Goal: Information Seeking & Learning: Learn about a topic

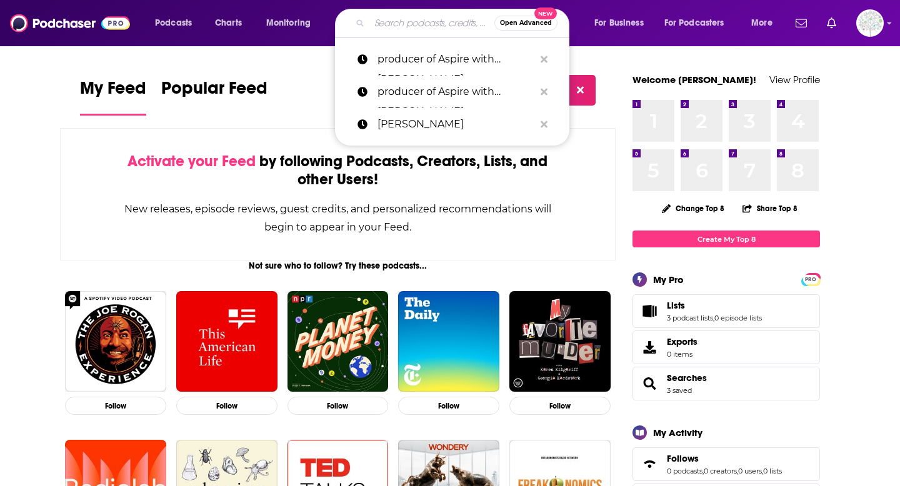
click at [401, 27] on input "Search podcasts, credits, & more..." at bounding box center [431, 23] width 125 height 20
paste input "BOOKS ARE MY PEOPLE"
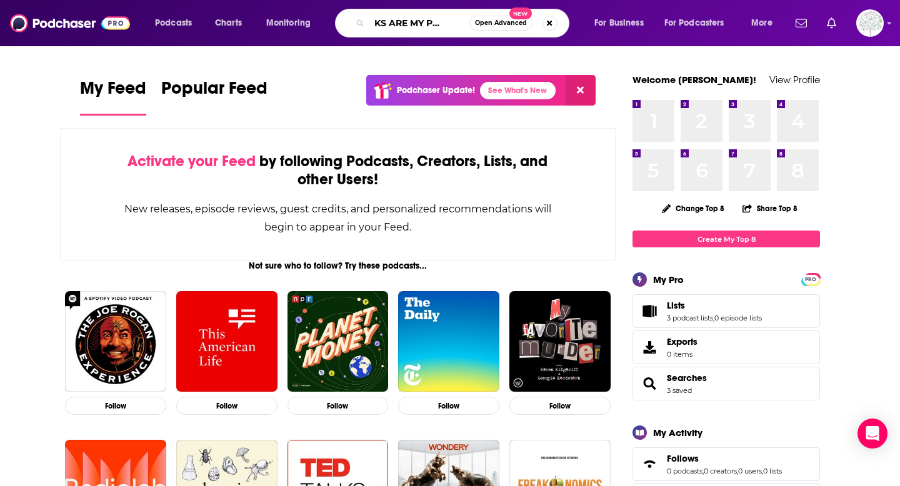
type input "BOOKS ARE MY PEOPLE"
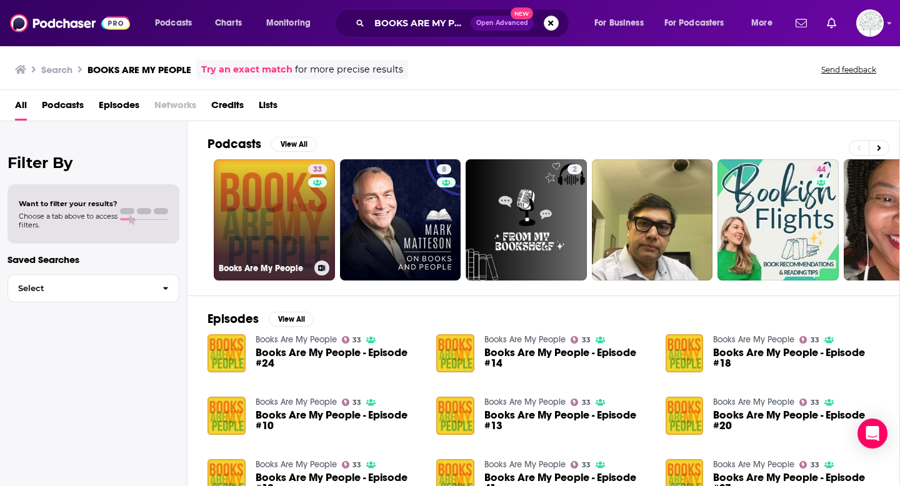
click at [259, 198] on link "33 Books Are My People" at bounding box center [274, 219] width 121 height 121
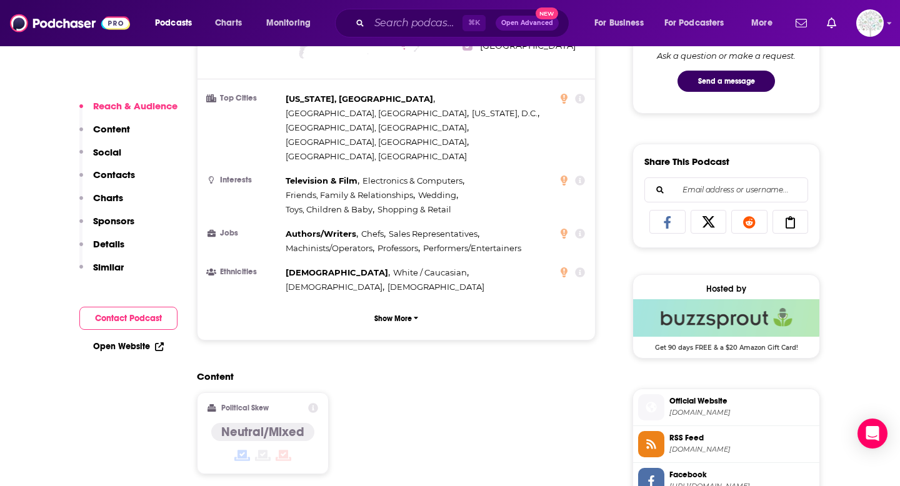
scroll to position [696, 0]
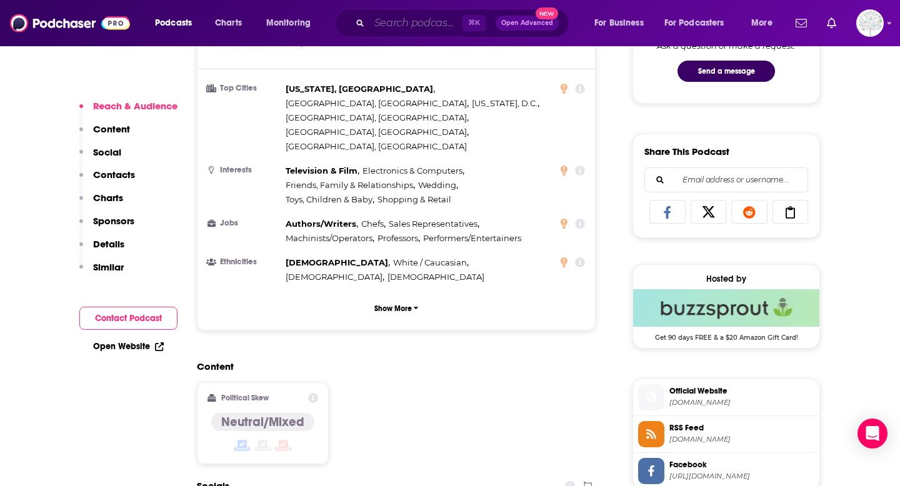
click at [422, 18] on input "Search podcasts, credits, & more..." at bounding box center [415, 23] width 93 height 20
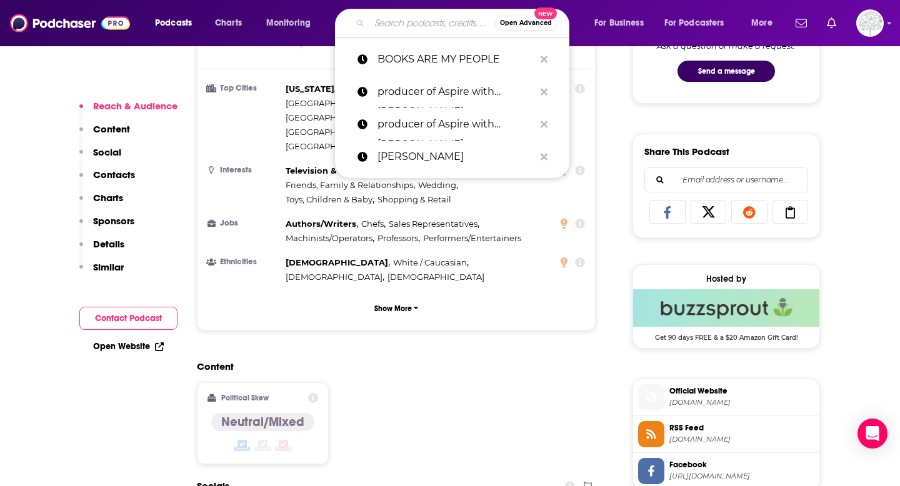
paste input "#AMWRITING"
type input "#AMWRITING"
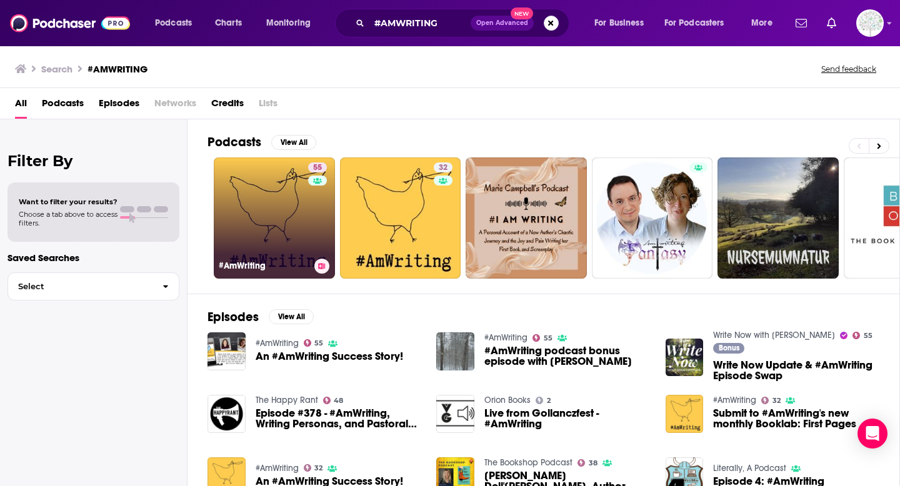
click at [290, 227] on link "55 #AmWriting" at bounding box center [274, 218] width 121 height 121
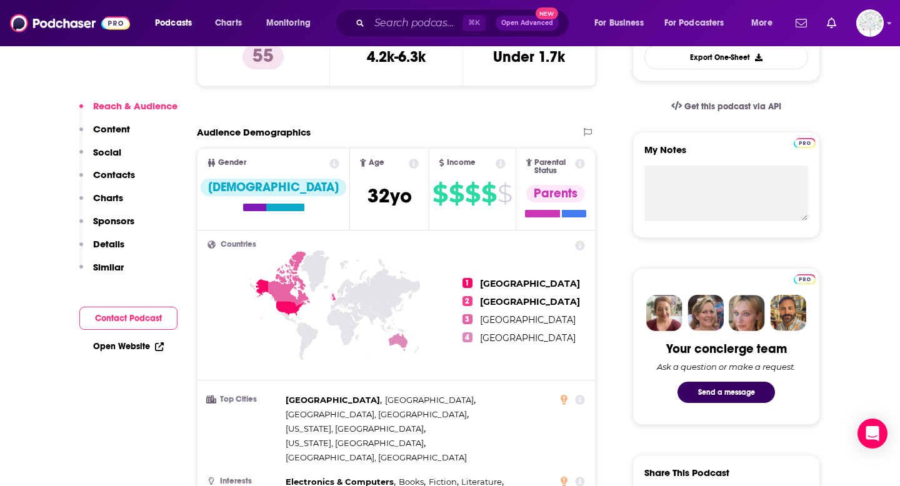
scroll to position [397, 0]
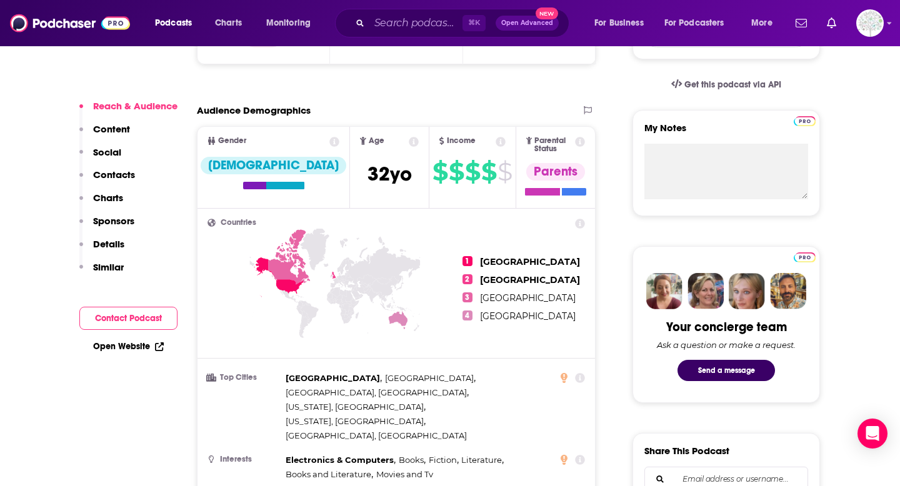
click at [399, 33] on div "⌘ K Open Advanced New" at bounding box center [452, 23] width 234 height 29
click at [399, 24] on input "Search podcasts, credits, & more..." at bounding box center [415, 23] width 93 height 20
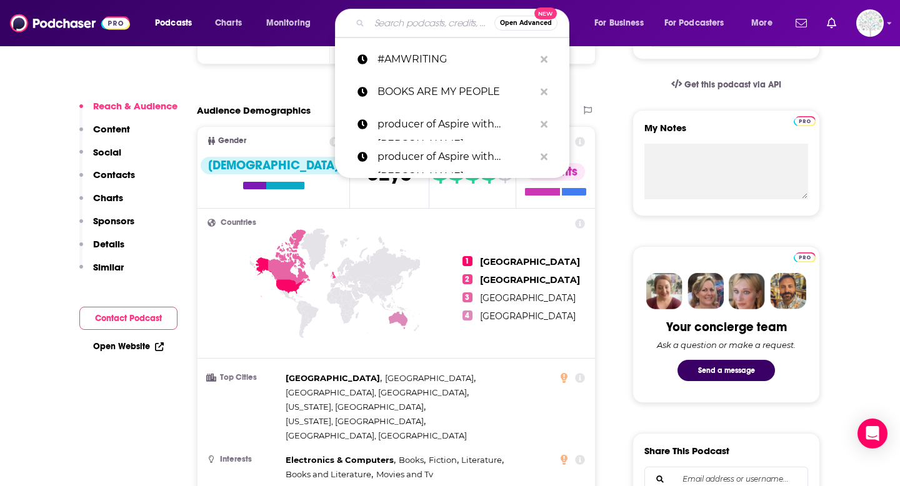
paste input "[PERSON_NAME] WRITING LIFE PODCAST"
type input "[PERSON_NAME] WRITING LIFE PODCAST"
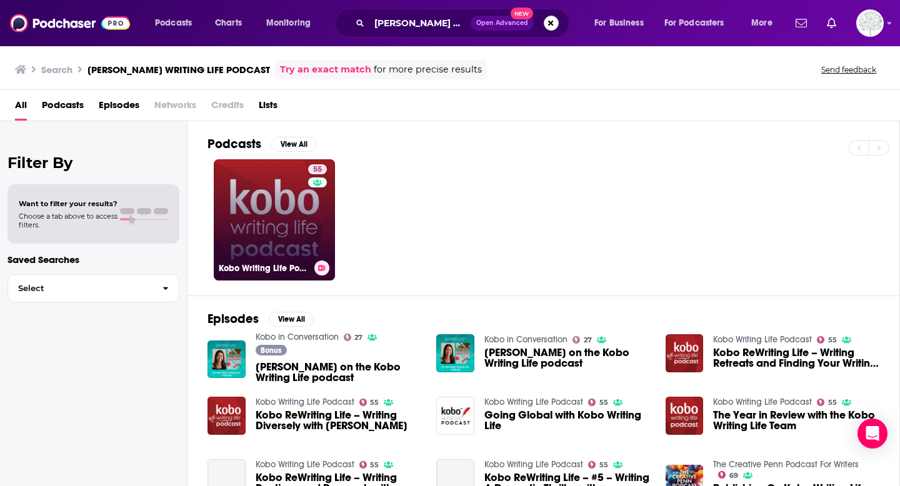
click at [281, 219] on link "55 Kobo Writing Life Podcast" at bounding box center [274, 219] width 121 height 121
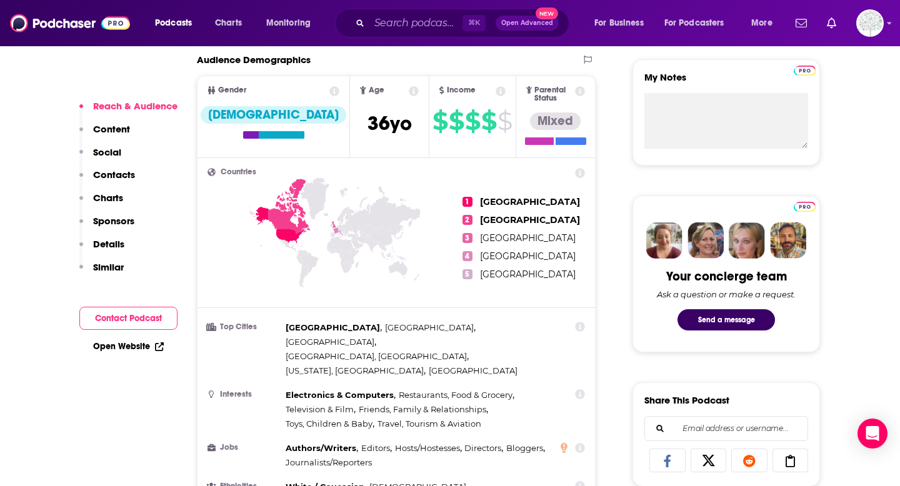
scroll to position [449, 0]
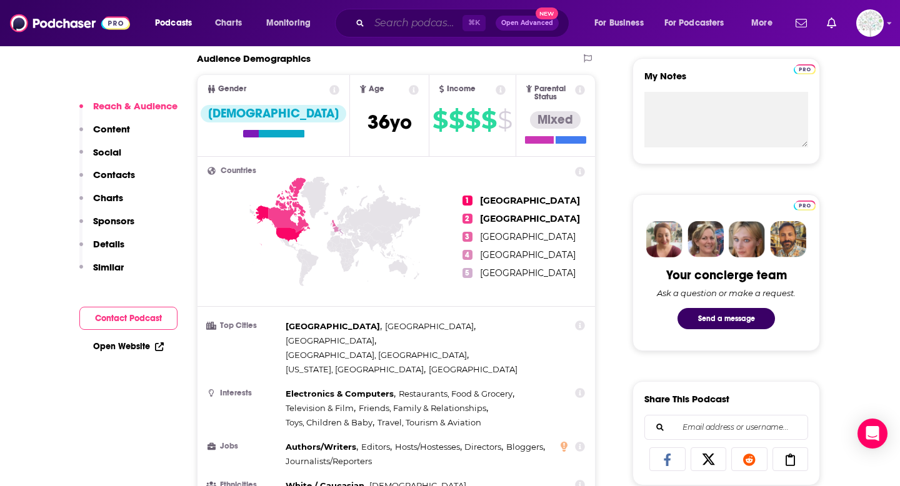
click at [438, 23] on input "Search podcasts, credits, & more..." at bounding box center [415, 23] width 93 height 20
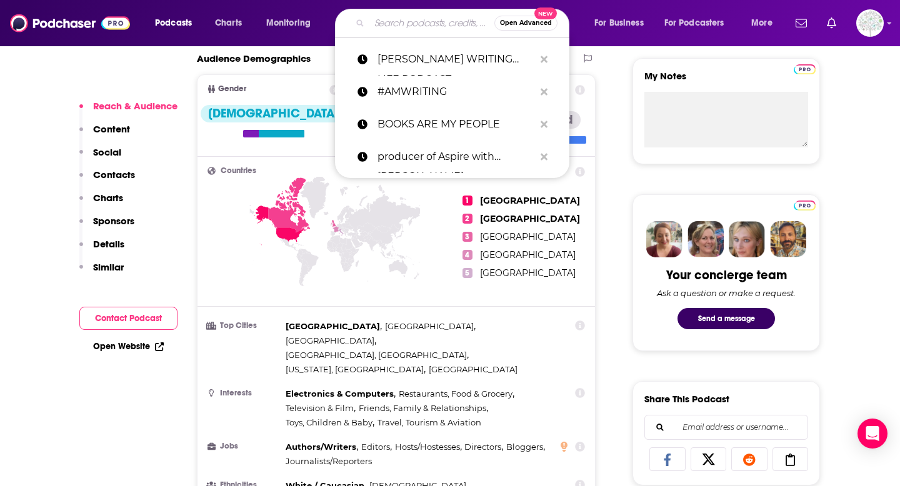
paste input "SO MANY DAMN BOOKS"
type input "SO MANY DAMN BOOKS"
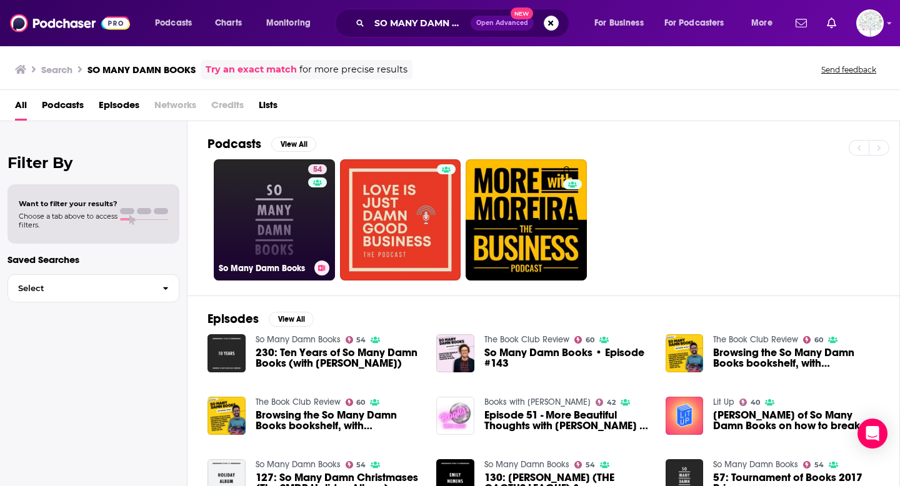
click at [286, 196] on link "54 So Many Damn Books" at bounding box center [274, 219] width 121 height 121
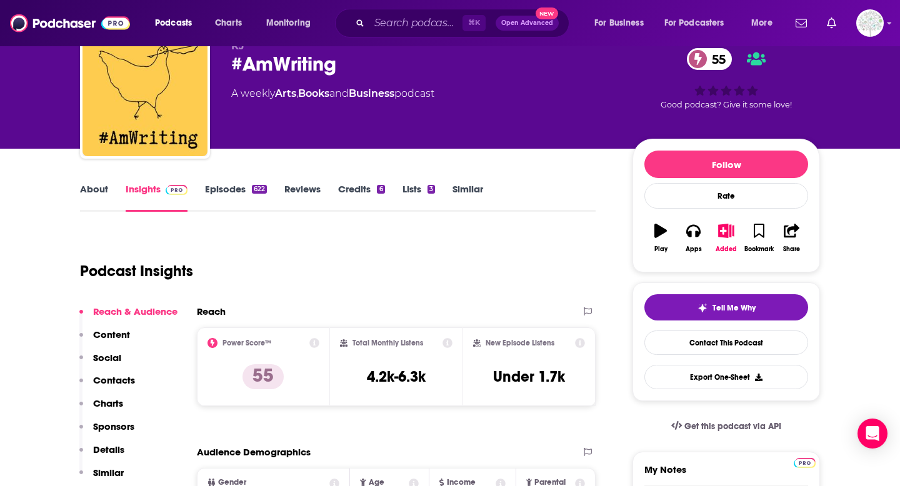
scroll to position [45, 0]
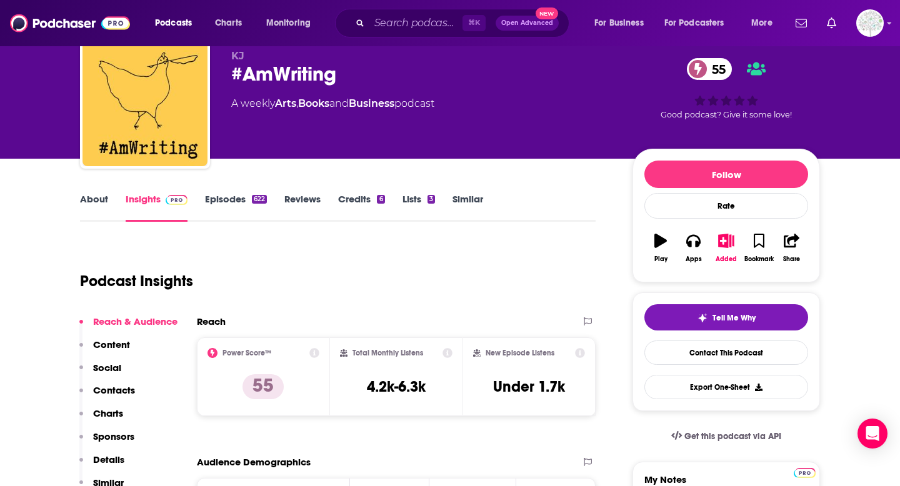
click at [84, 213] on link "About" at bounding box center [94, 207] width 28 height 29
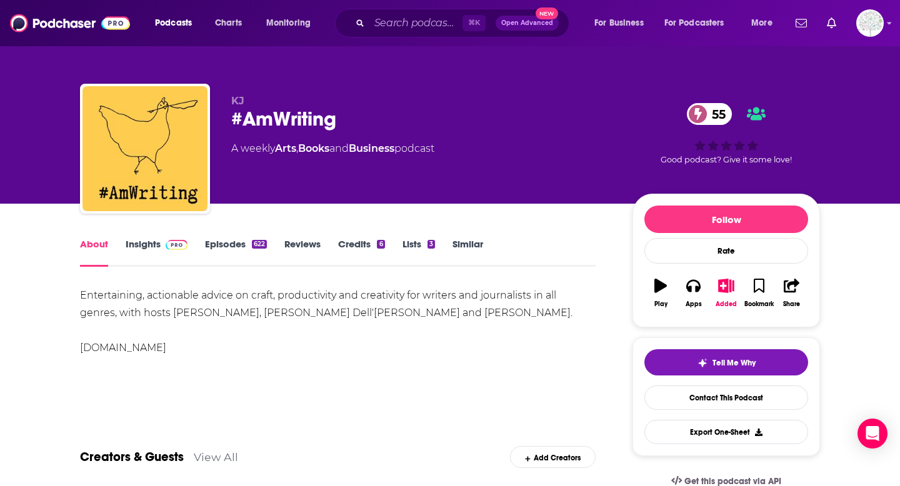
click at [140, 246] on link "Insights" at bounding box center [157, 252] width 62 height 29
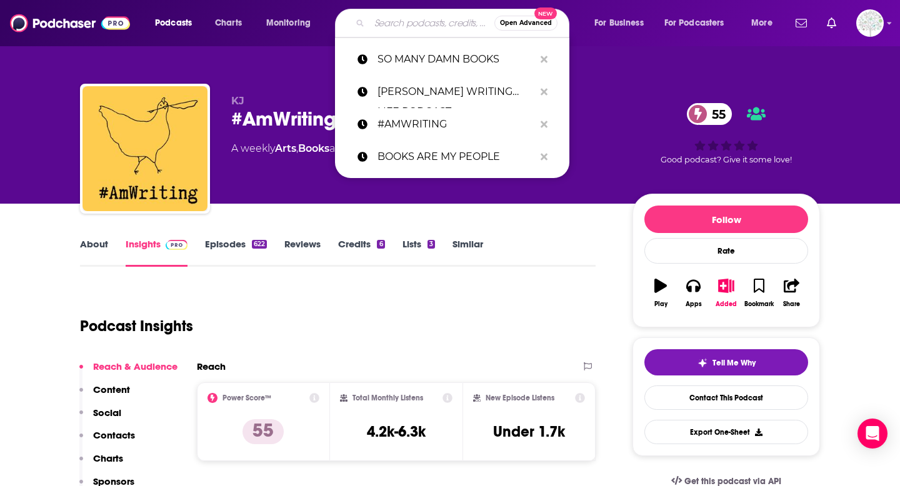
click at [384, 24] on input "Search podcasts, credits, & more..." at bounding box center [431, 23] width 125 height 20
paste input "AUTHORS ON THE AIR"
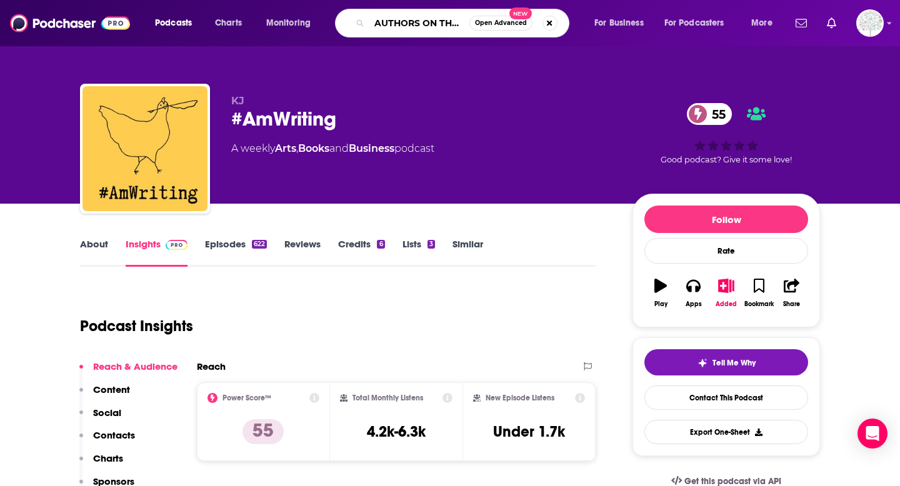
type input "AUTHORS ON THE AIR"
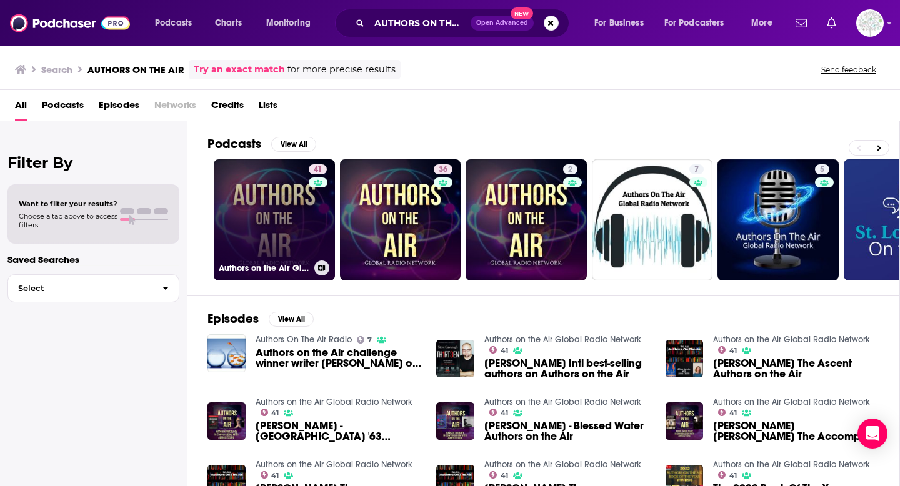
click at [274, 185] on link "41 Authors on the Air Global Radio Network" at bounding box center [274, 219] width 121 height 121
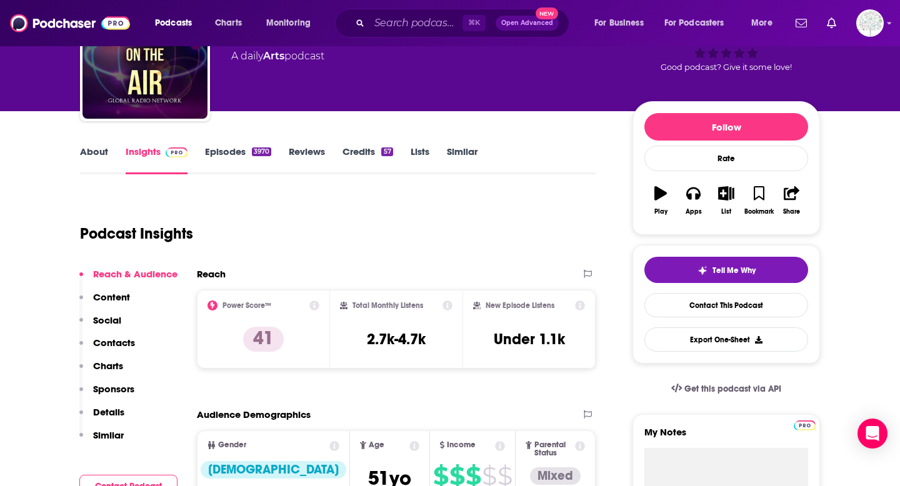
scroll to position [32, 0]
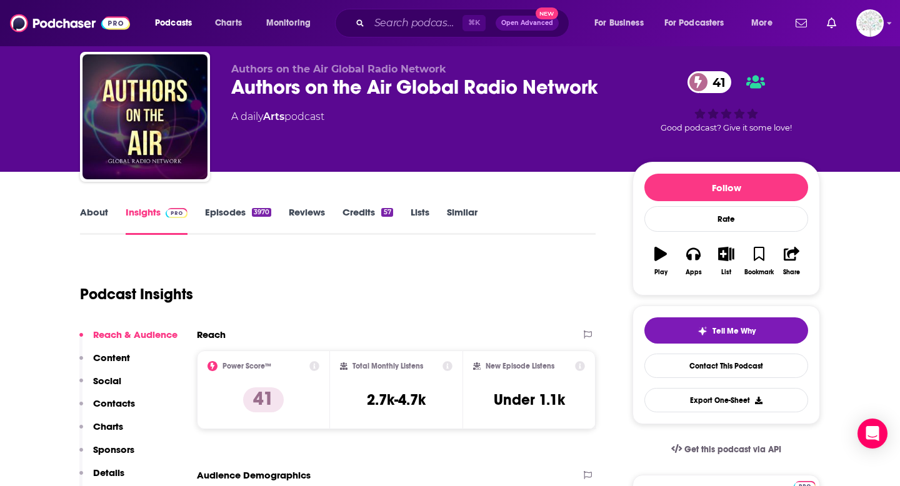
click at [96, 214] on link "About" at bounding box center [94, 220] width 28 height 29
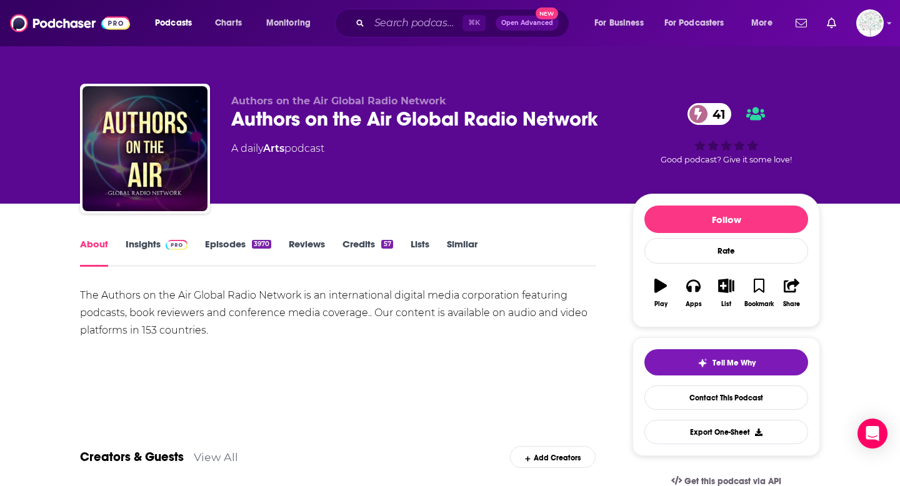
click at [158, 245] on link "Insights" at bounding box center [157, 252] width 62 height 29
